Goal: Transaction & Acquisition: Download file/media

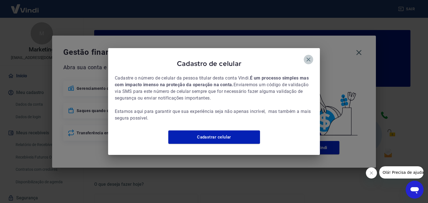
click at [310, 58] on icon "button" at bounding box center [308, 60] width 4 height 4
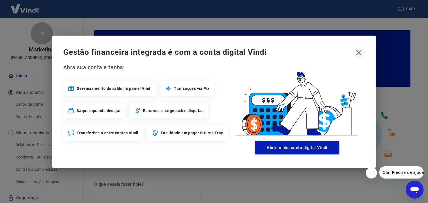
click at [360, 52] on icon "button" at bounding box center [358, 52] width 9 height 9
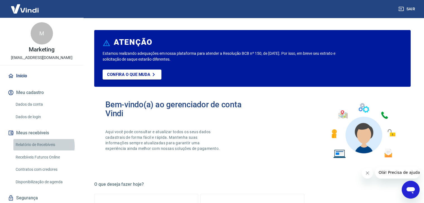
click at [43, 146] on link "Relatório de Recebíveis" at bounding box center [44, 144] width 63 height 11
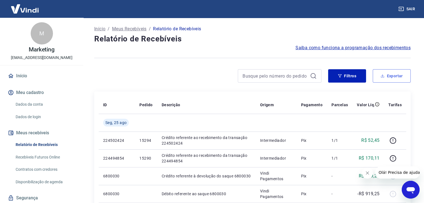
click at [391, 77] on button "Exportar" at bounding box center [391, 75] width 38 height 13
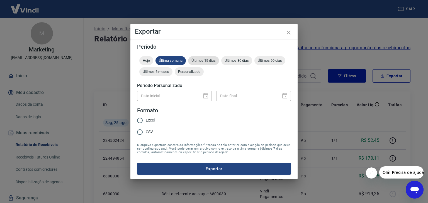
click at [204, 60] on span "Últimos 15 dias" at bounding box center [203, 60] width 31 height 4
click at [147, 121] on span "Excel" at bounding box center [150, 121] width 9 height 6
click at [146, 121] on input "Excel" at bounding box center [140, 121] width 12 height 12
radio input "true"
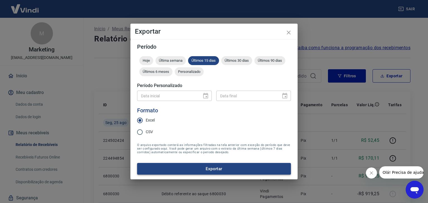
click at [215, 167] on button "Exportar" at bounding box center [214, 169] width 154 height 12
